Goal: Task Accomplishment & Management: Complete application form

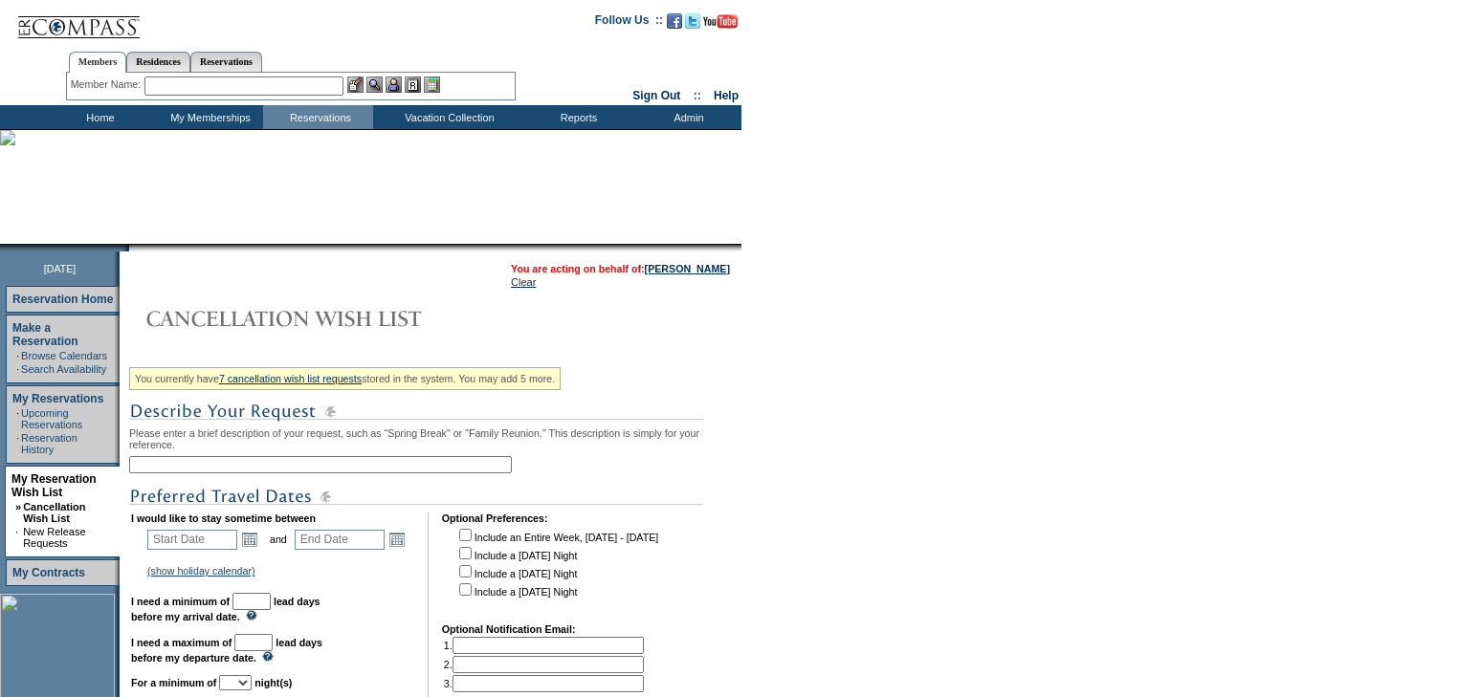
click at [158, 467] on input "text" at bounding box center [320, 464] width 383 height 17
type input "[GEOGRAPHIC_DATA]"
drag, startPoint x: 774, startPoint y: 440, endPoint x: 799, endPoint y: 439, distance: 24.9
click at [774, 440] on form "Follow Us ::" at bounding box center [729, 567] width 1458 height 1135
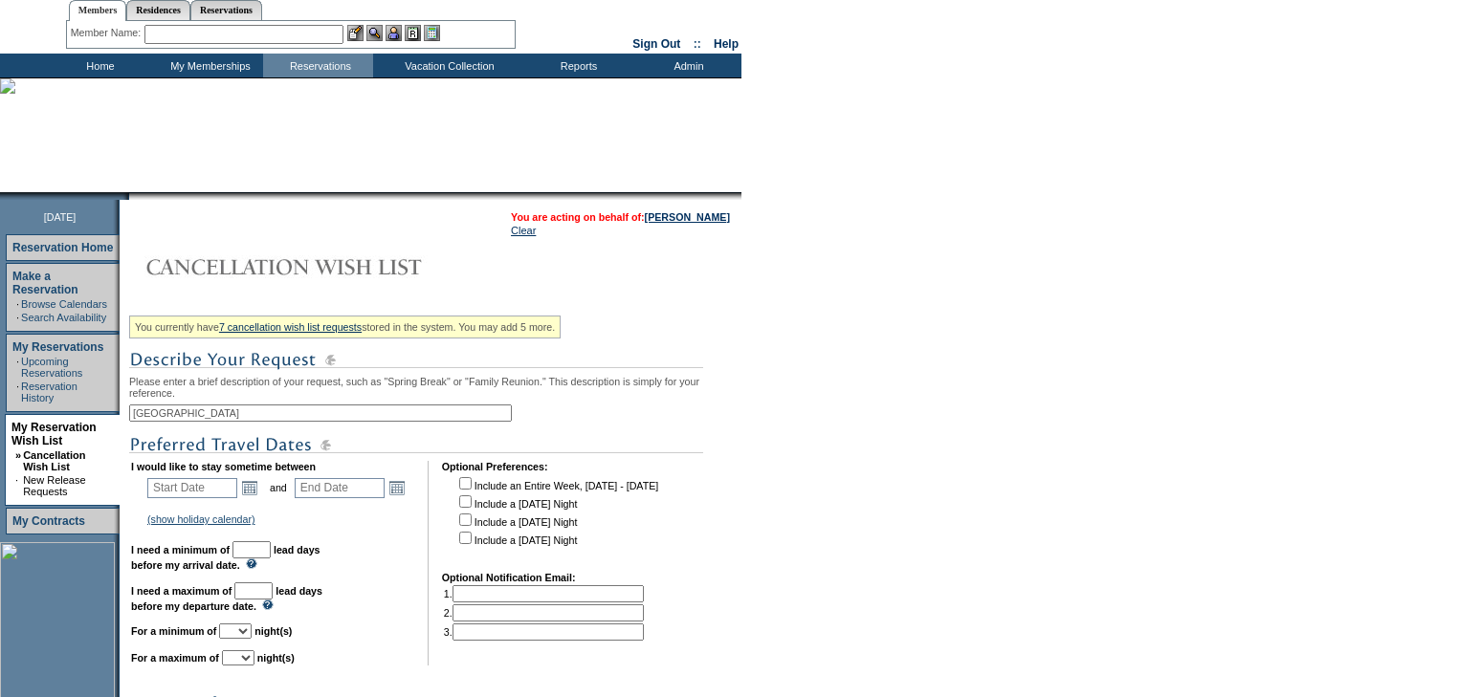
scroll to position [306, 0]
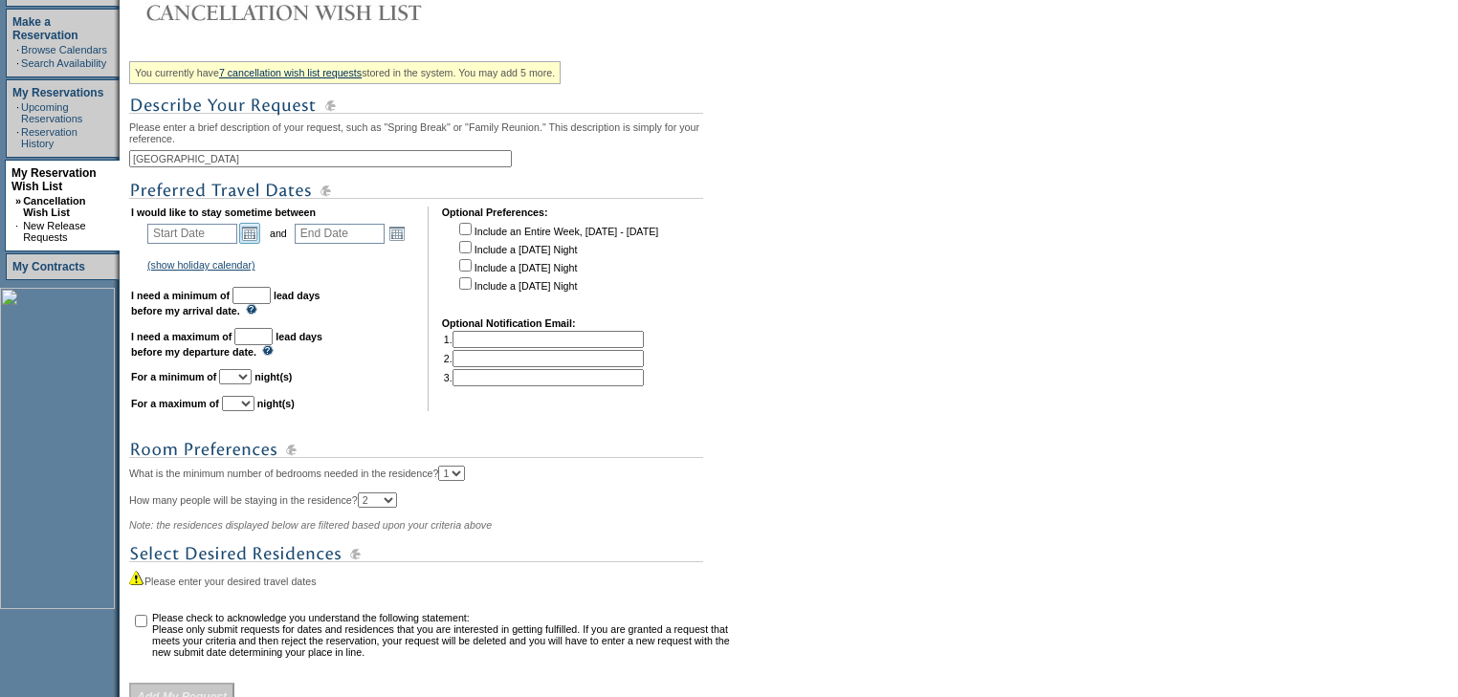
click at [260, 241] on link "Open the calendar popup." at bounding box center [249, 233] width 21 height 21
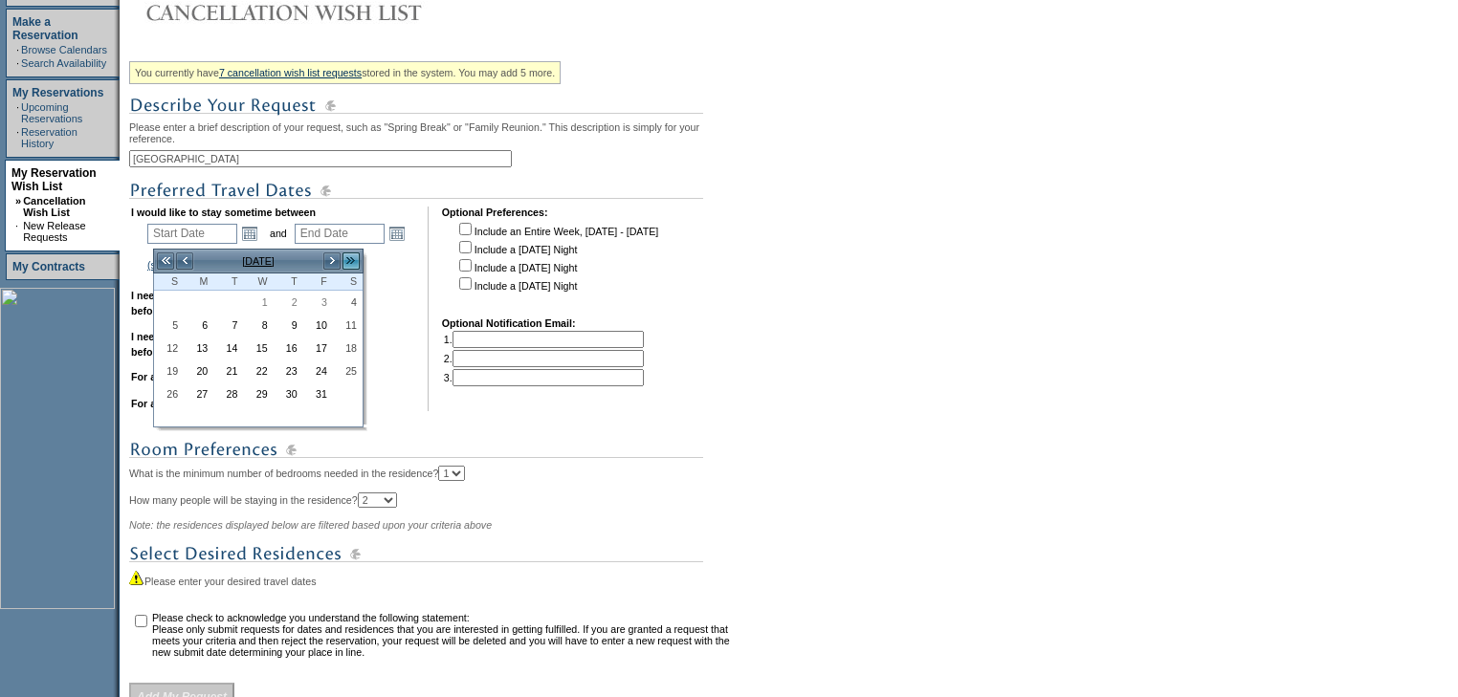
click at [348, 259] on link ">>" at bounding box center [350, 261] width 19 height 19
click at [349, 259] on link ">>" at bounding box center [350, 261] width 19 height 19
click at [349, 260] on link ">>" at bounding box center [350, 261] width 19 height 19
click at [260, 368] on link "22" at bounding box center [258, 371] width 28 height 21
type input "[DATE]"
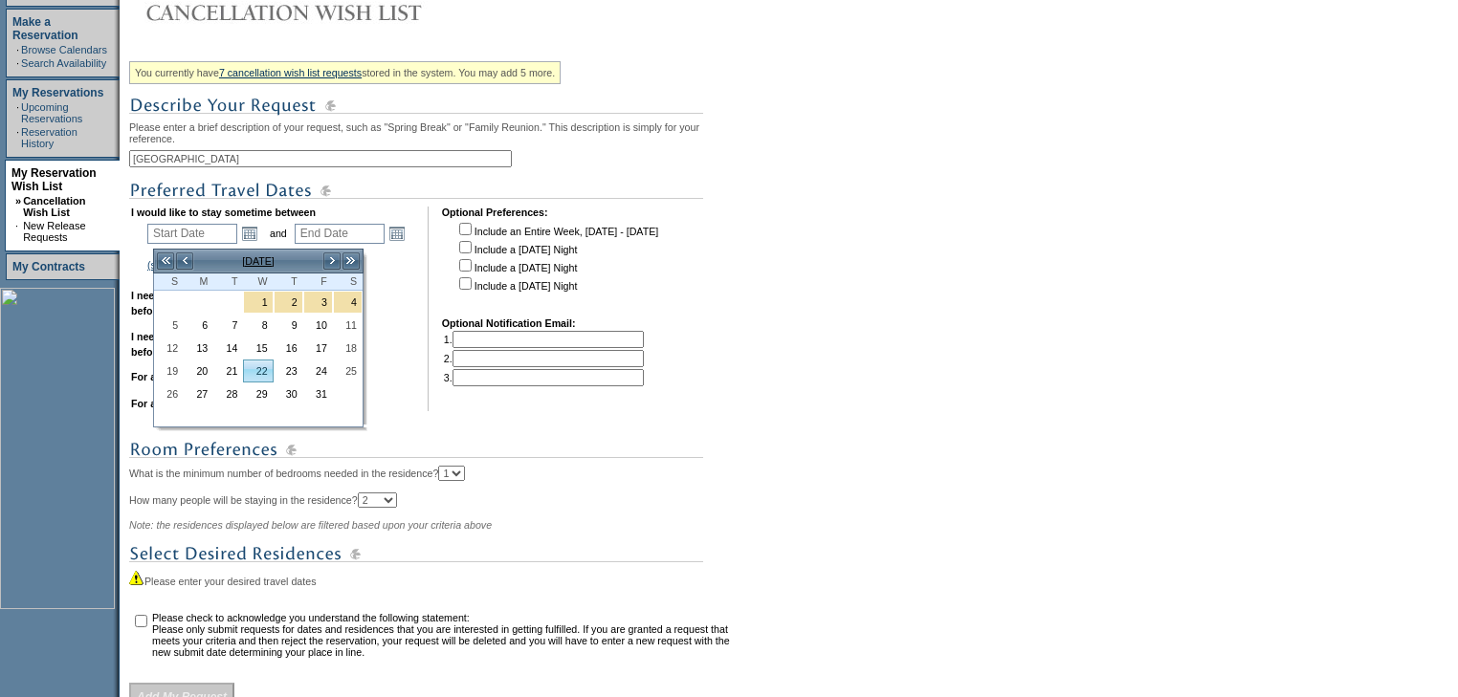
type input "[DATE]"
type input "296"
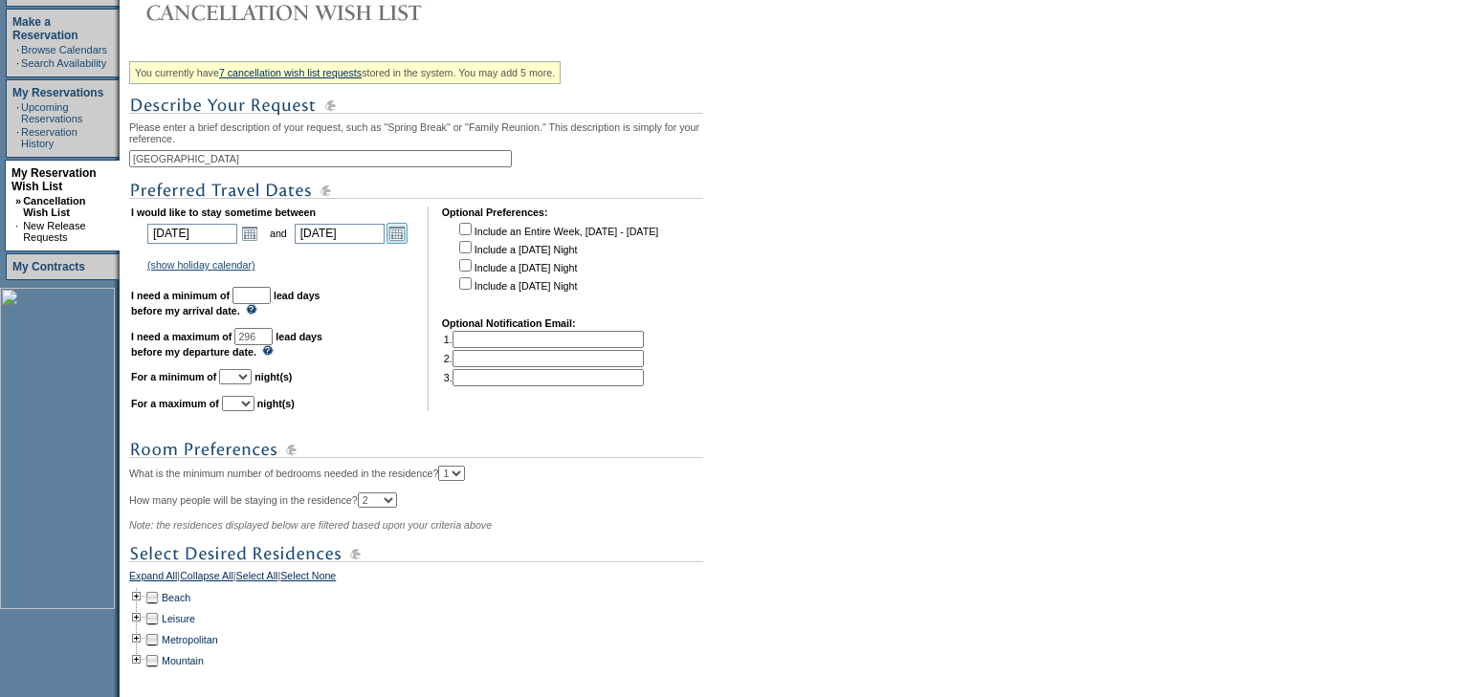
click at [408, 239] on link "Open the calendar popup." at bounding box center [396, 233] width 21 height 21
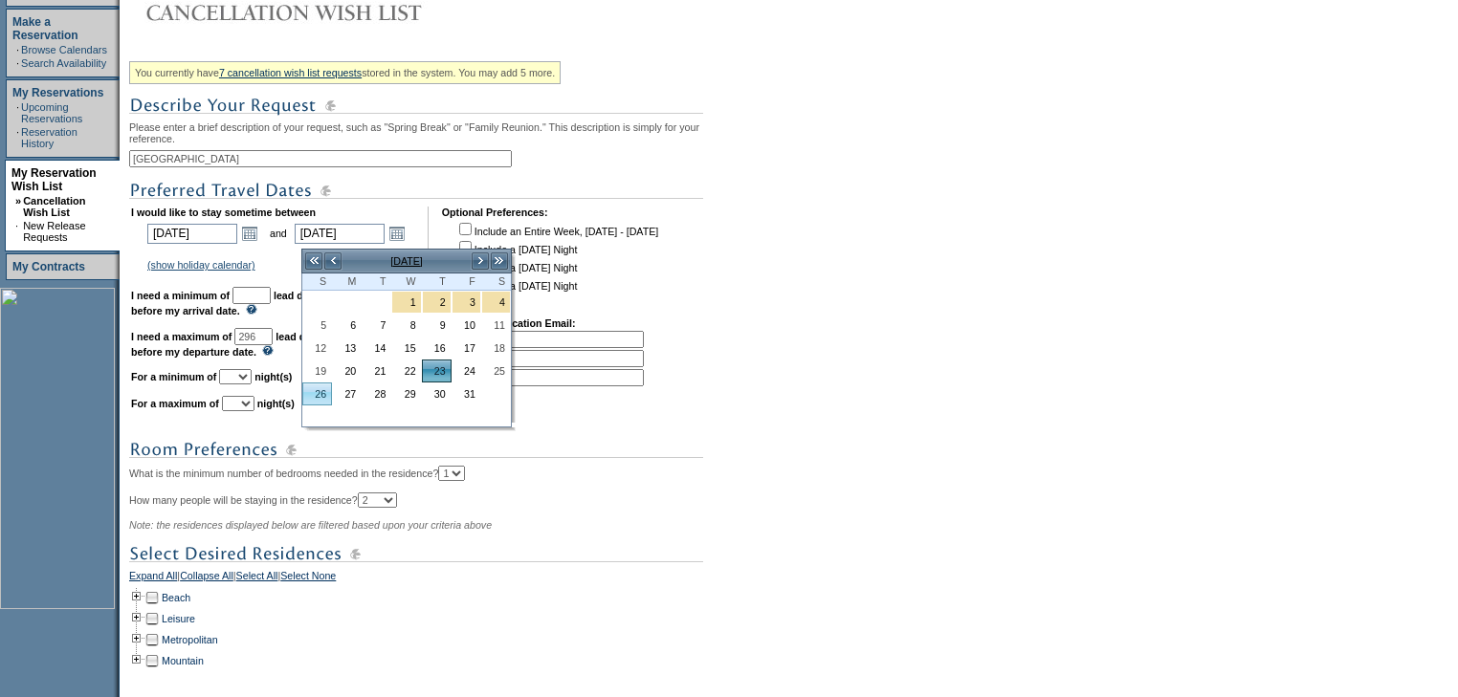
click at [319, 388] on link "26" at bounding box center [317, 394] width 28 height 21
type input "[DATE]"
type input "299"
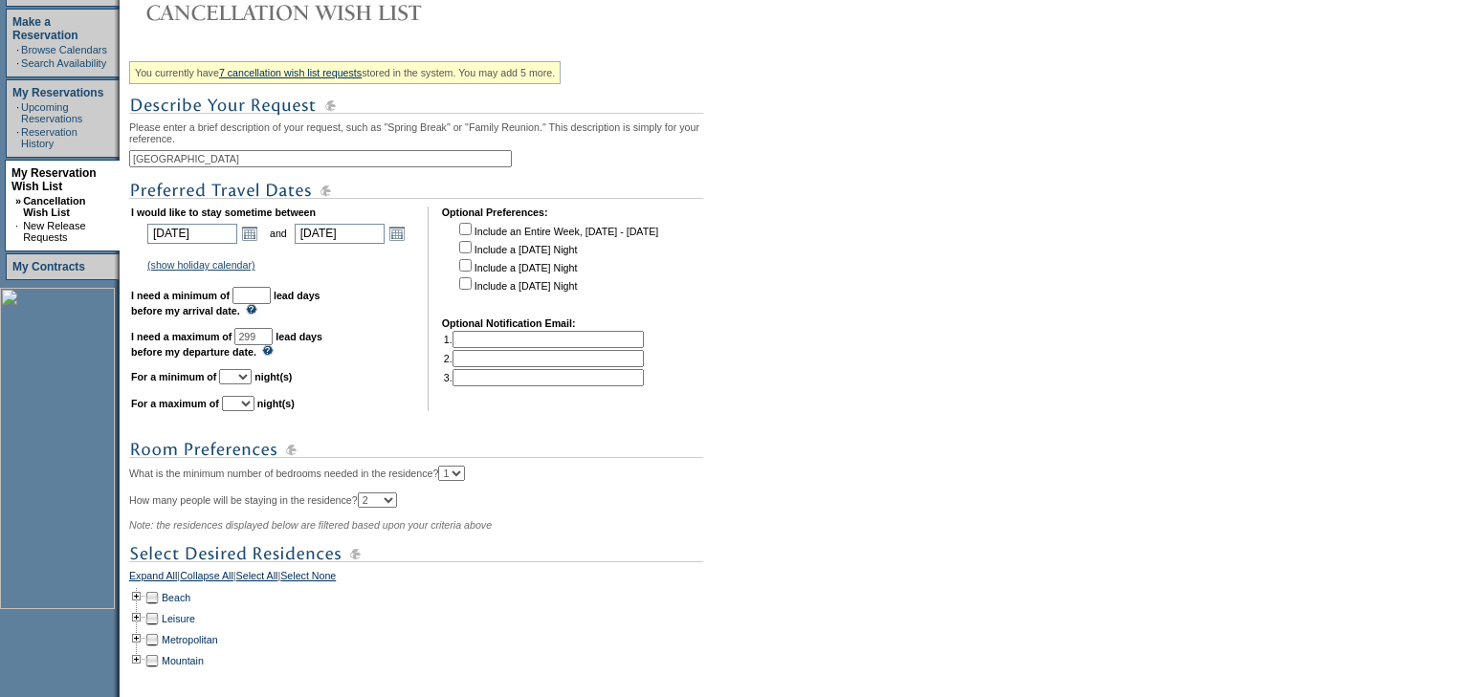
click at [271, 302] on input "text" at bounding box center [251, 295] width 38 height 17
type input "30"
click at [252, 383] on select "1 2 3 4 5 6 7 8 9 10 11 12 13 14" at bounding box center [235, 376] width 33 height 15
select select "4"
click at [242, 377] on select "1 2 3 4 5 6 7 8 9 10 11 12 13 14" at bounding box center [235, 376] width 33 height 15
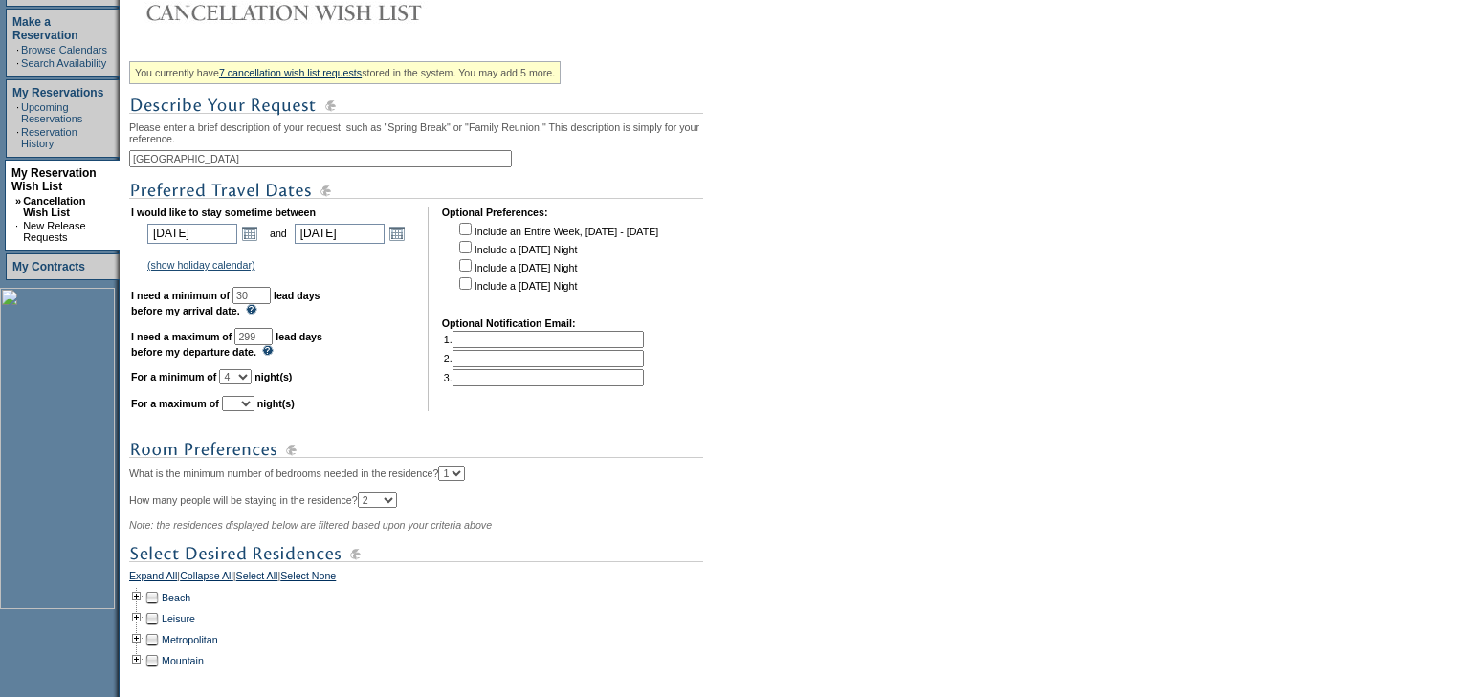
click at [254, 408] on select "1 2 3 4 5 6 7 8 9 10 11 12 13 14" at bounding box center [238, 403] width 33 height 15
select select "4"
click at [245, 404] on select "1 2 3 4 5 6 7 8 9 10 11 12 13 14" at bounding box center [238, 403] width 33 height 15
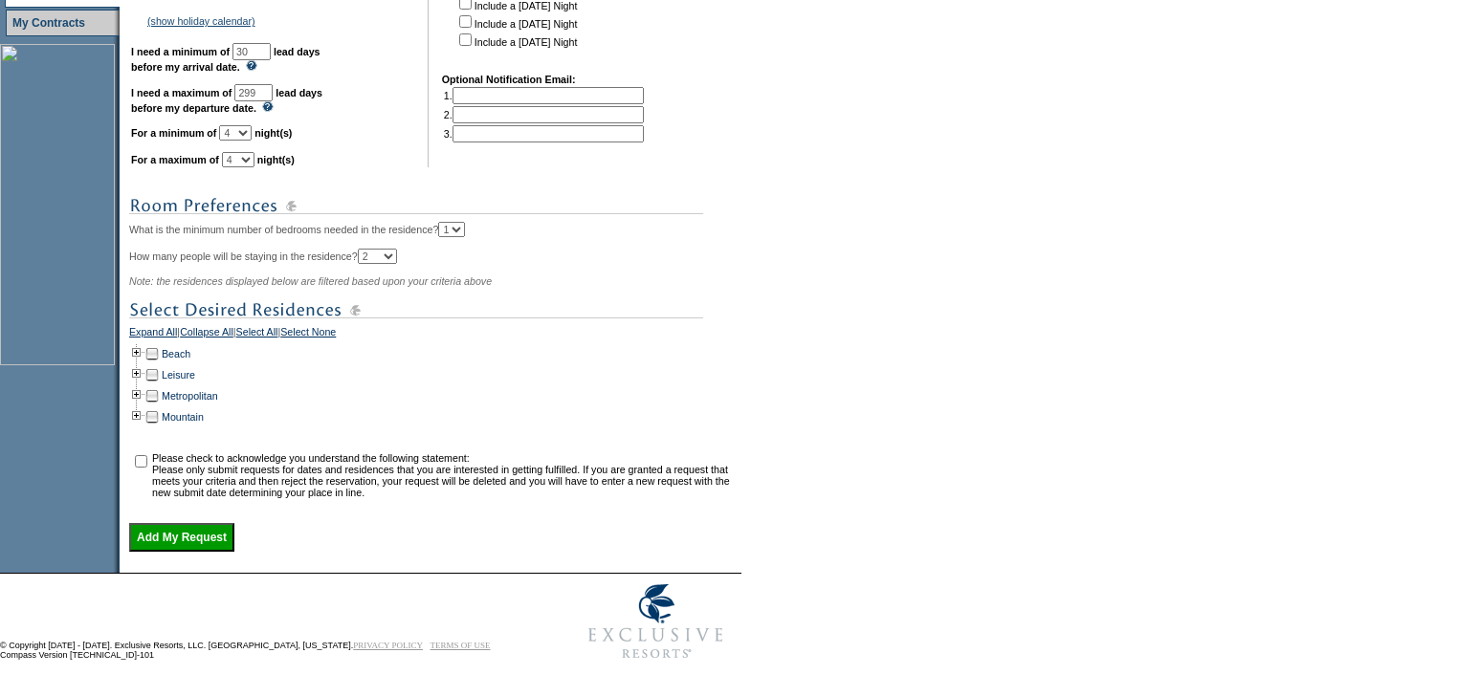
scroll to position [569, 0]
click at [142, 386] on td at bounding box center [136, 395] width 15 height 21
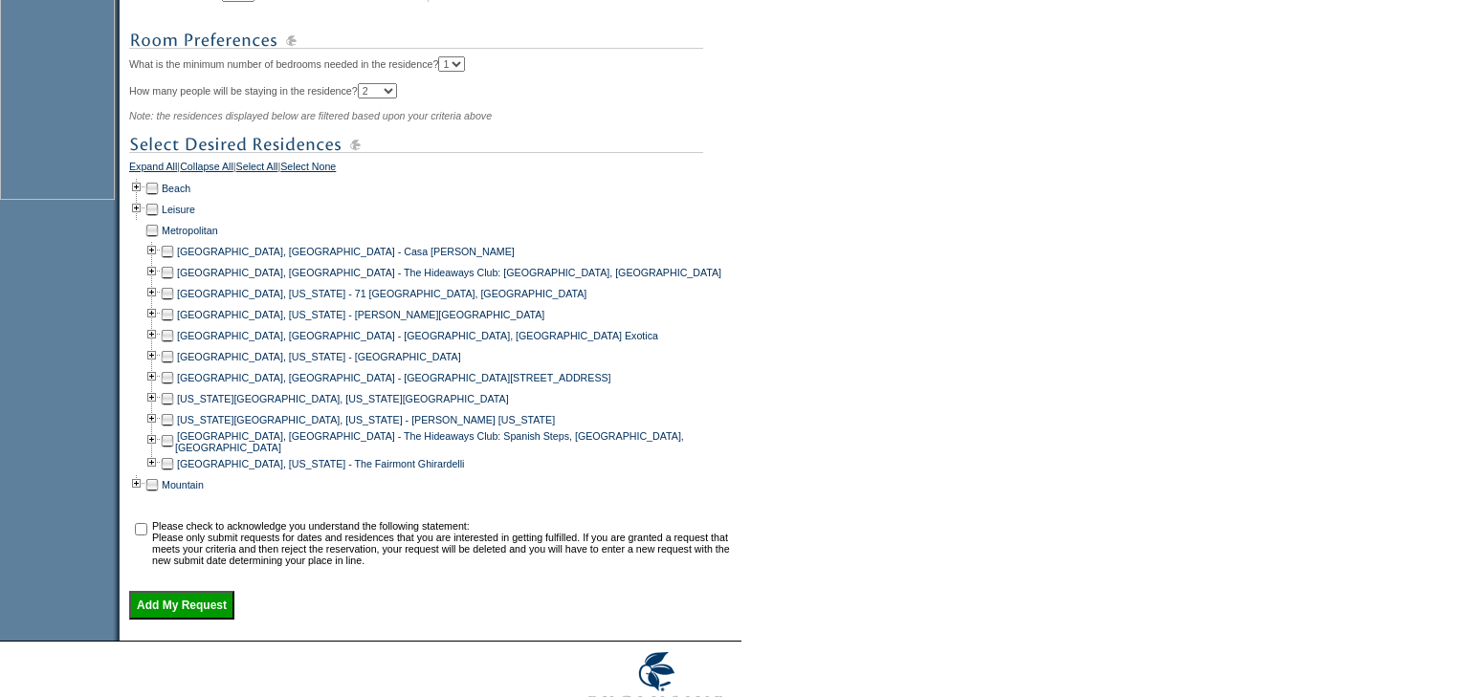
scroll to position [722, 0]
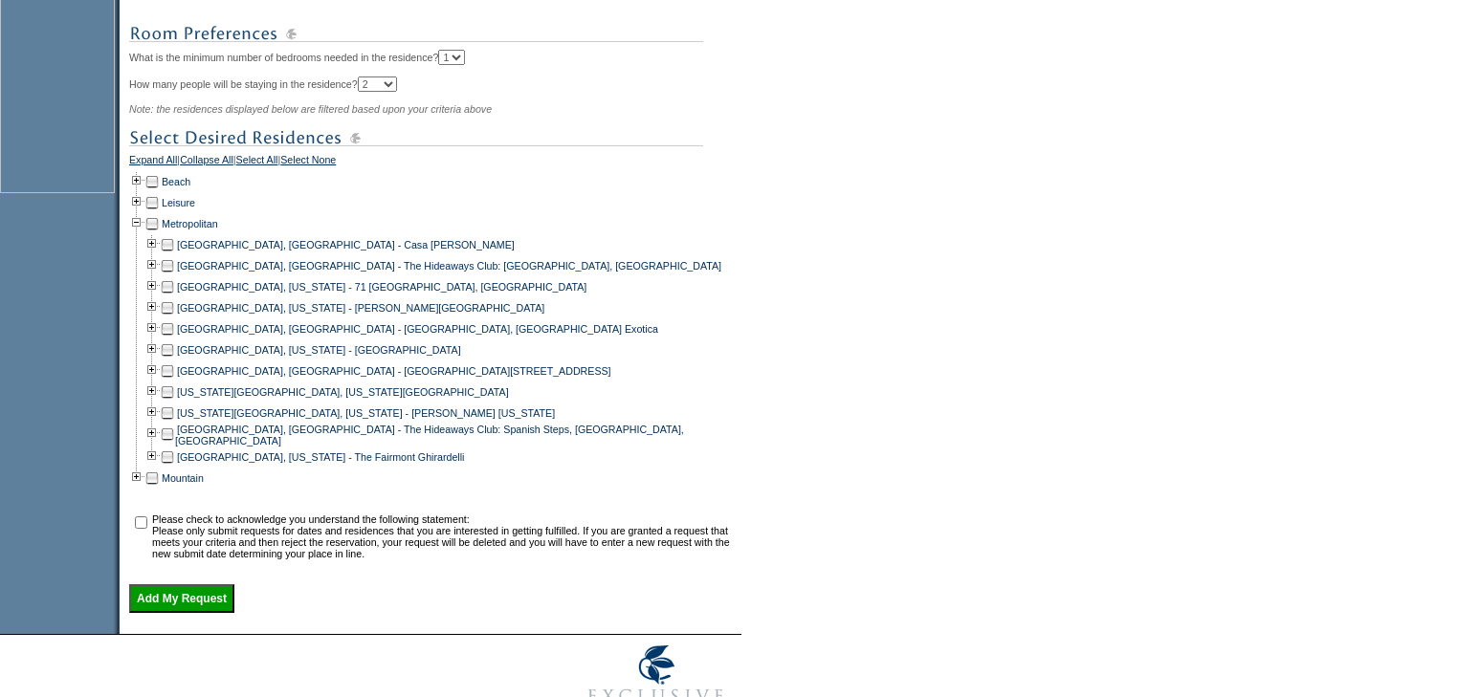
click at [175, 382] on td at bounding box center [167, 371] width 15 height 21
click at [147, 528] on input "checkbox" at bounding box center [141, 523] width 12 height 12
checkbox input "true"
click at [204, 608] on input "Add My Request" at bounding box center [181, 598] width 105 height 29
